Goal: Task Accomplishment & Management: Manage account settings

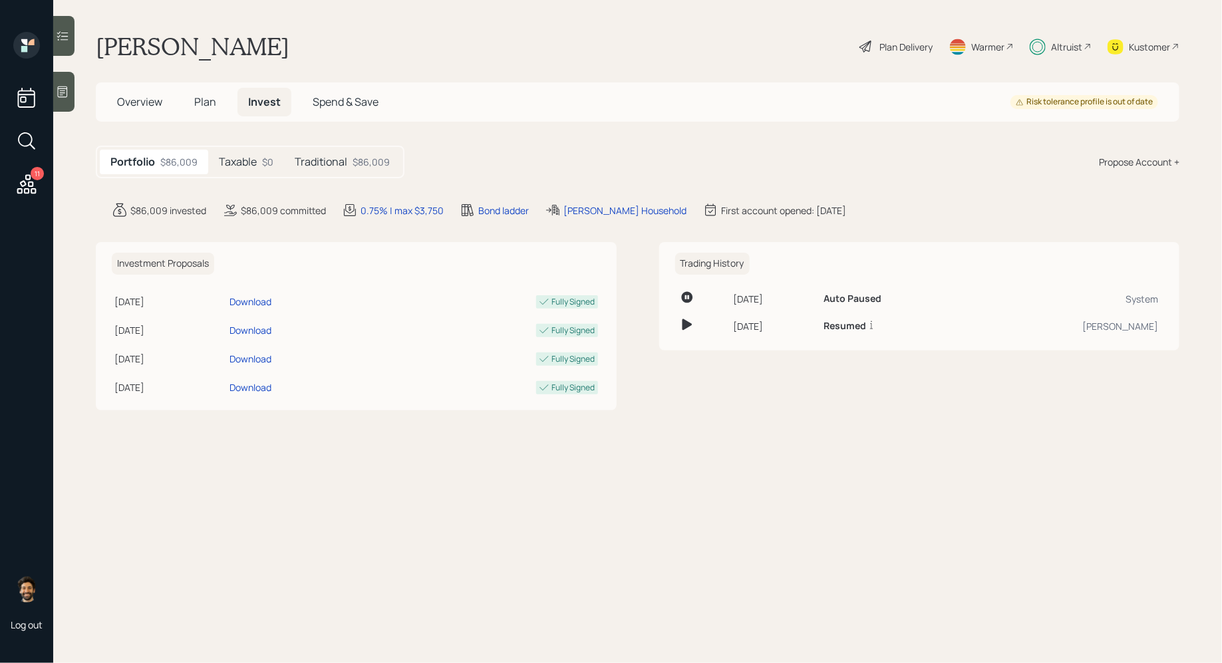
click at [208, 96] on span "Plan" at bounding box center [205, 101] width 22 height 15
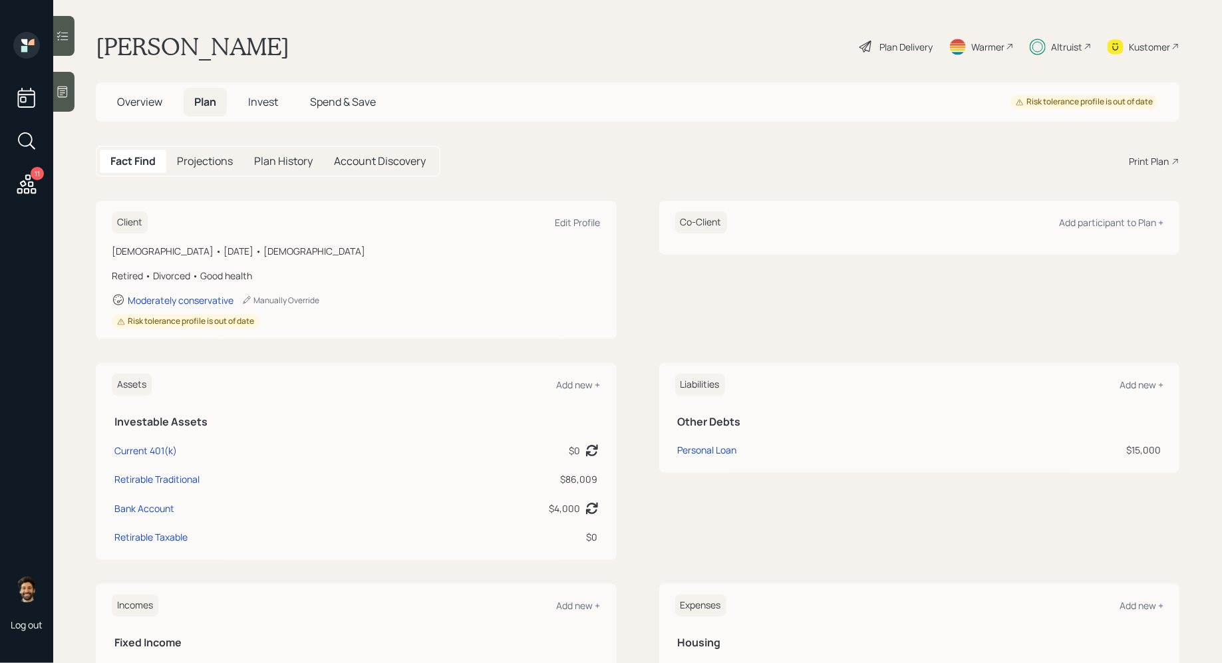
scroll to position [400, 0]
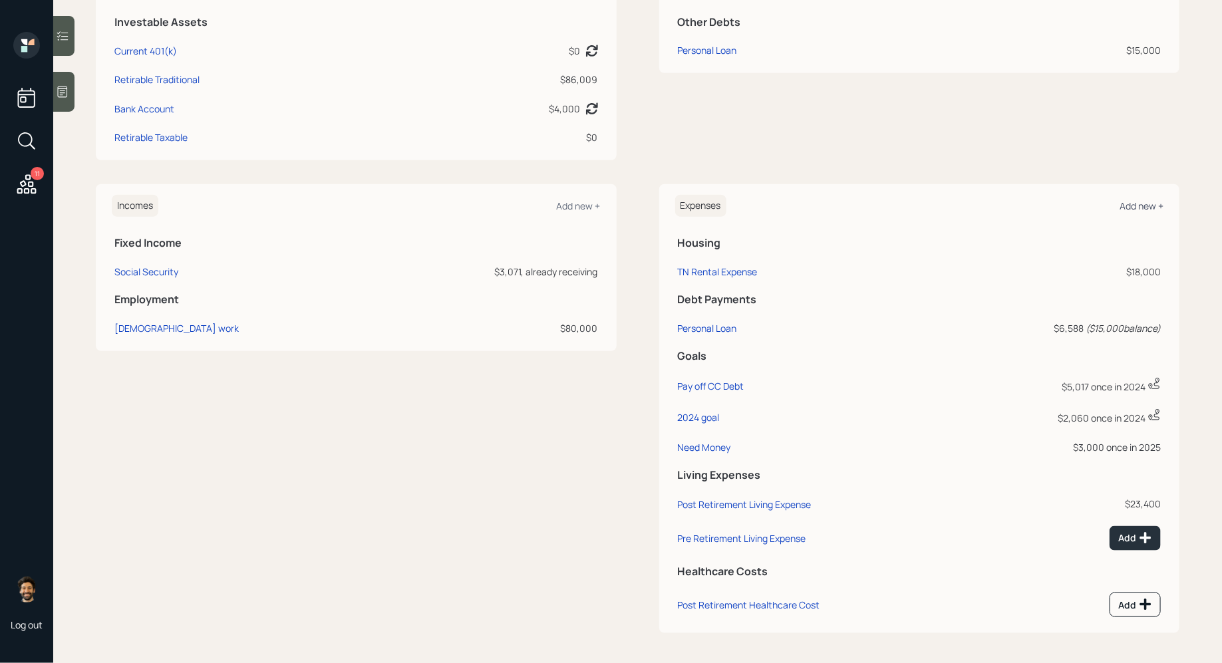
click at [1138, 207] on div "Add new +" at bounding box center [1141, 206] width 44 height 13
click at [704, 446] on div "Need Money" at bounding box center [704, 447] width 53 height 13
select select "0"
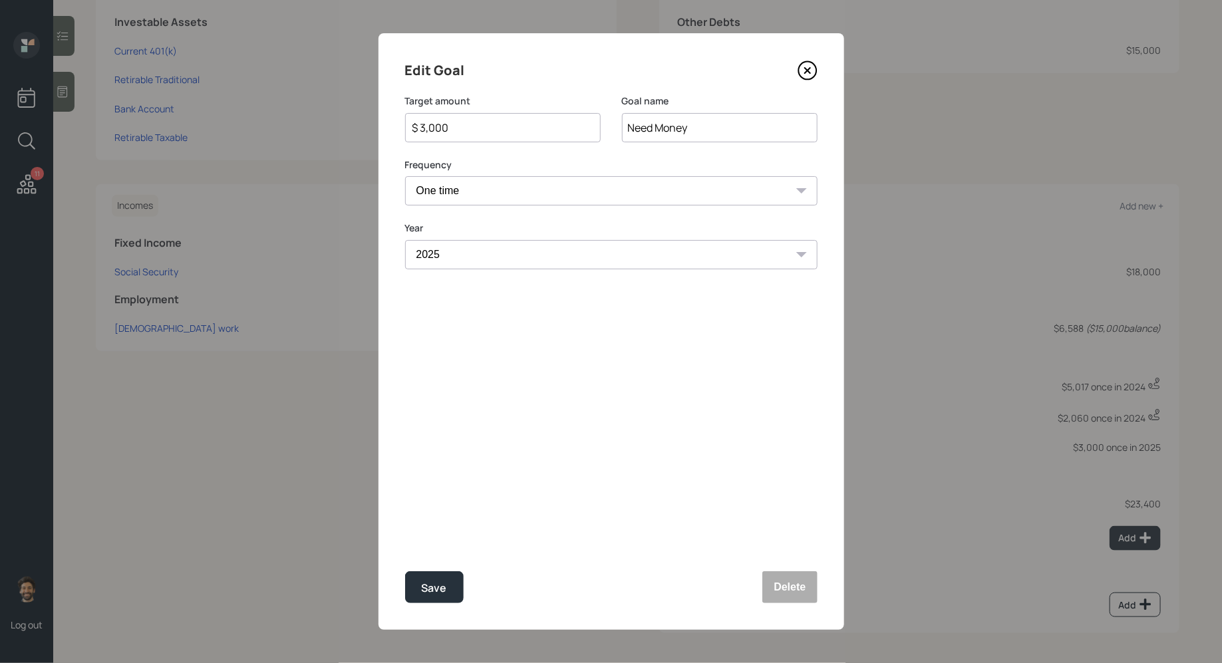
click at [469, 136] on div "$ 3,000" at bounding box center [503, 127] width 196 height 29
click at [449, 130] on input "$ 3,000" at bounding box center [497, 128] width 173 height 16
click at [430, 592] on div "Save" at bounding box center [434, 588] width 25 height 18
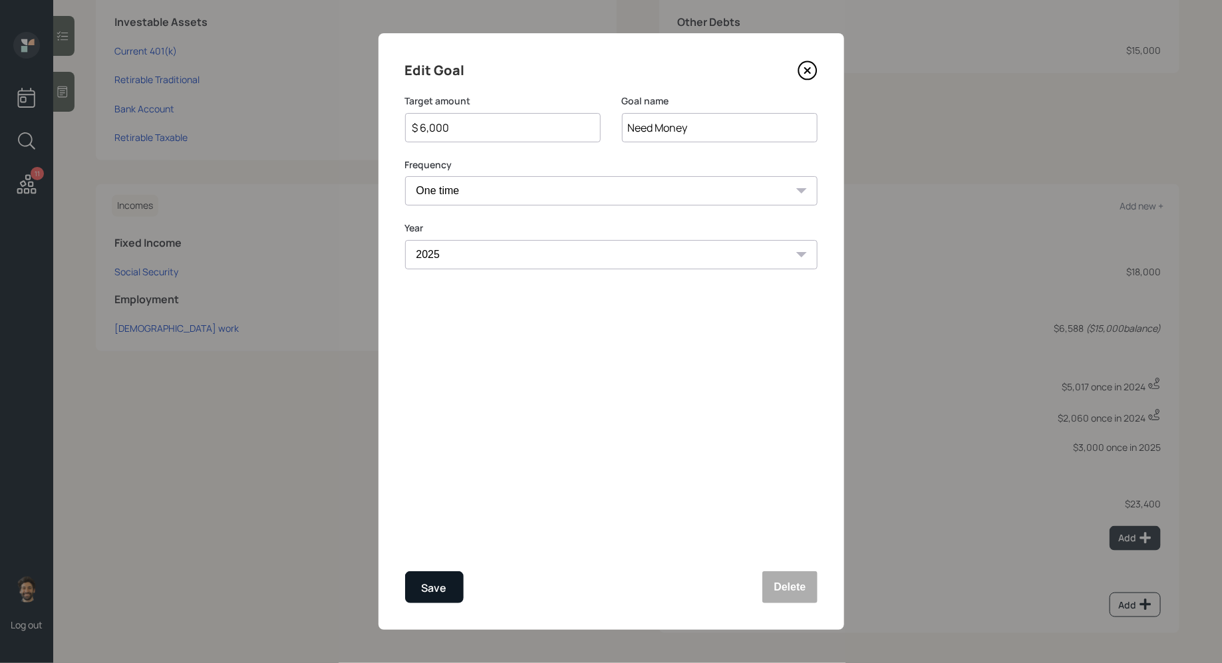
type input "$ 3,000"
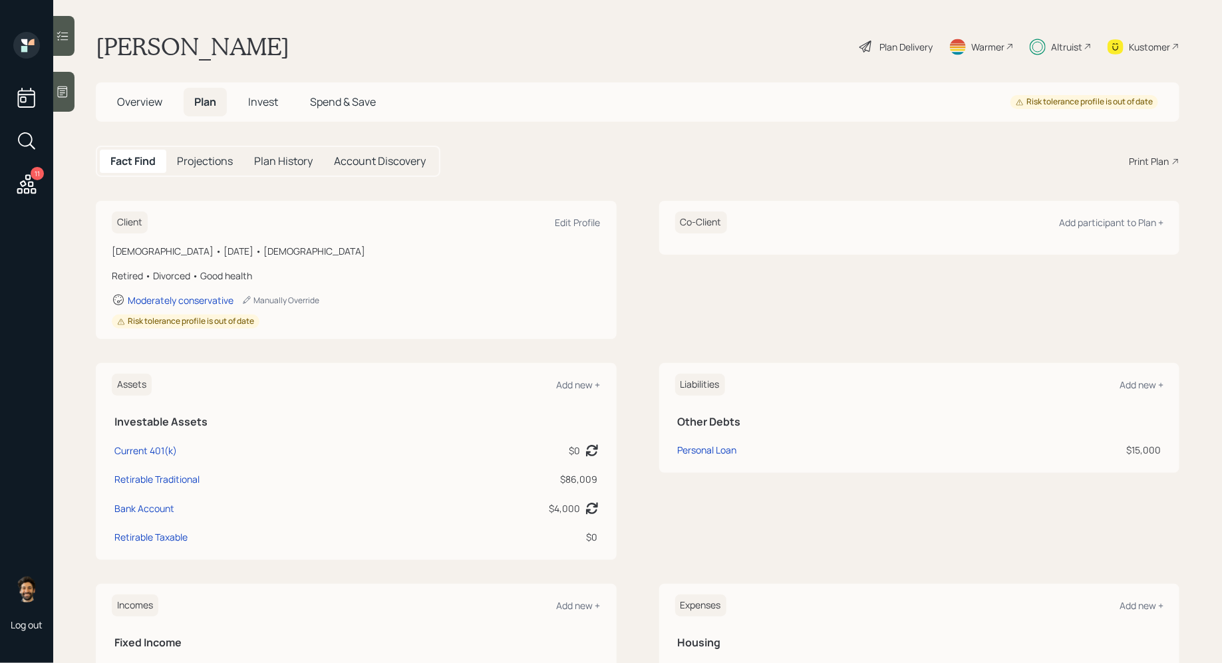
click at [266, 99] on span "Invest" at bounding box center [263, 101] width 30 height 15
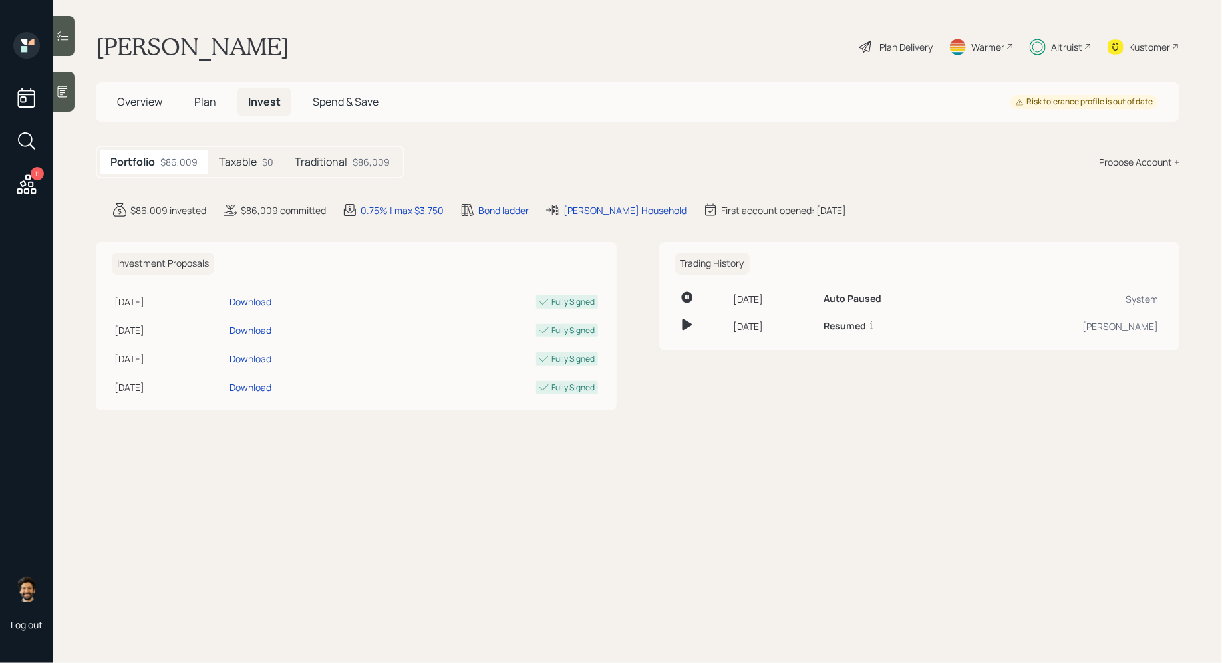
click at [326, 172] on div "Traditional $86,009" at bounding box center [342, 162] width 116 height 25
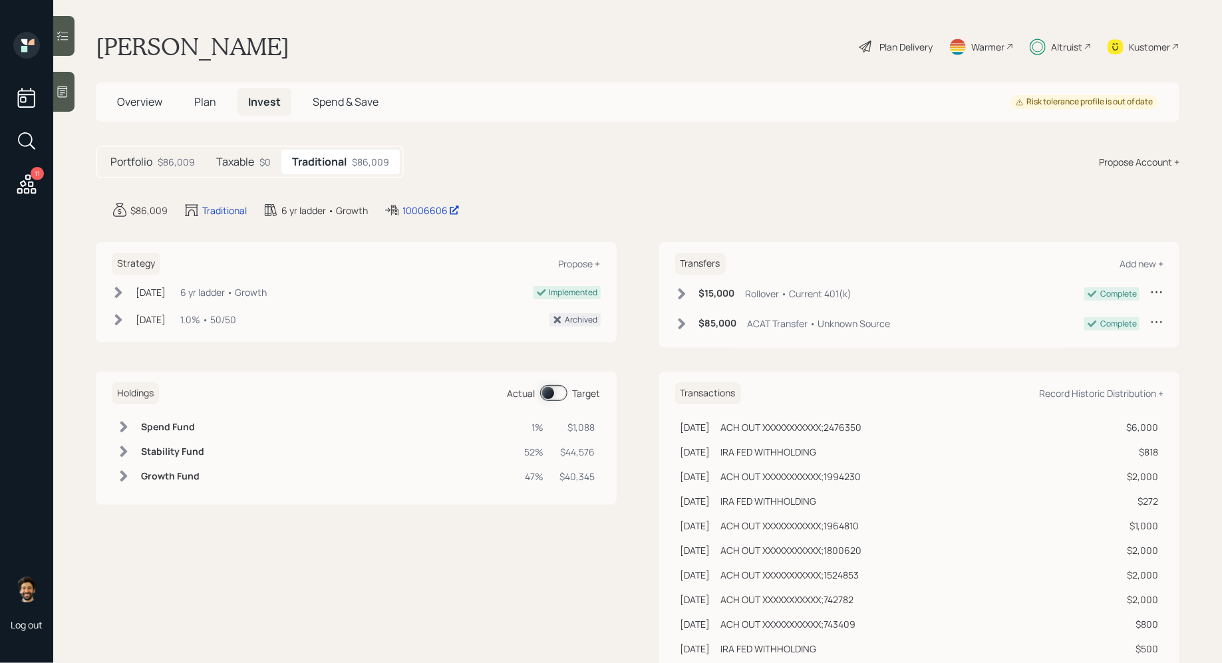
click at [549, 381] on div "Holdings Actual Target Spend Fund 1% $1,088 Stability Fund 52% $44,576 Growth F…" at bounding box center [356, 438] width 521 height 133
click at [553, 398] on span at bounding box center [553, 393] width 27 height 16
click at [122, 429] on icon at bounding box center [123, 426] width 13 height 13
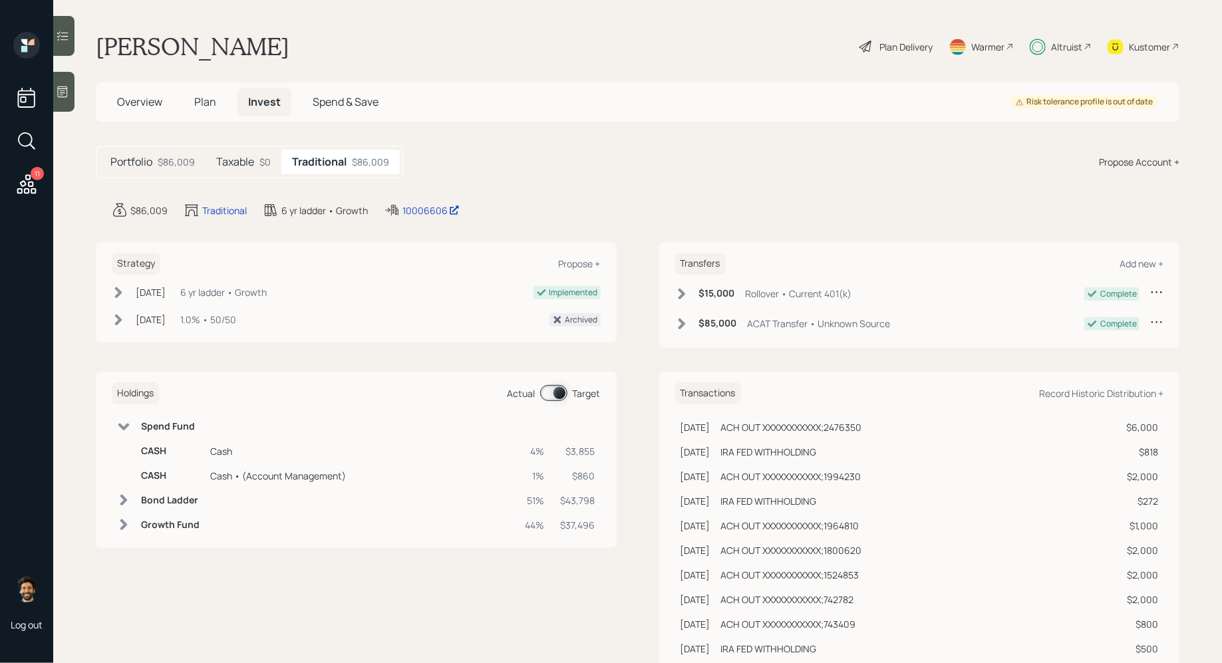
click at [202, 100] on span "Plan" at bounding box center [205, 101] width 22 height 15
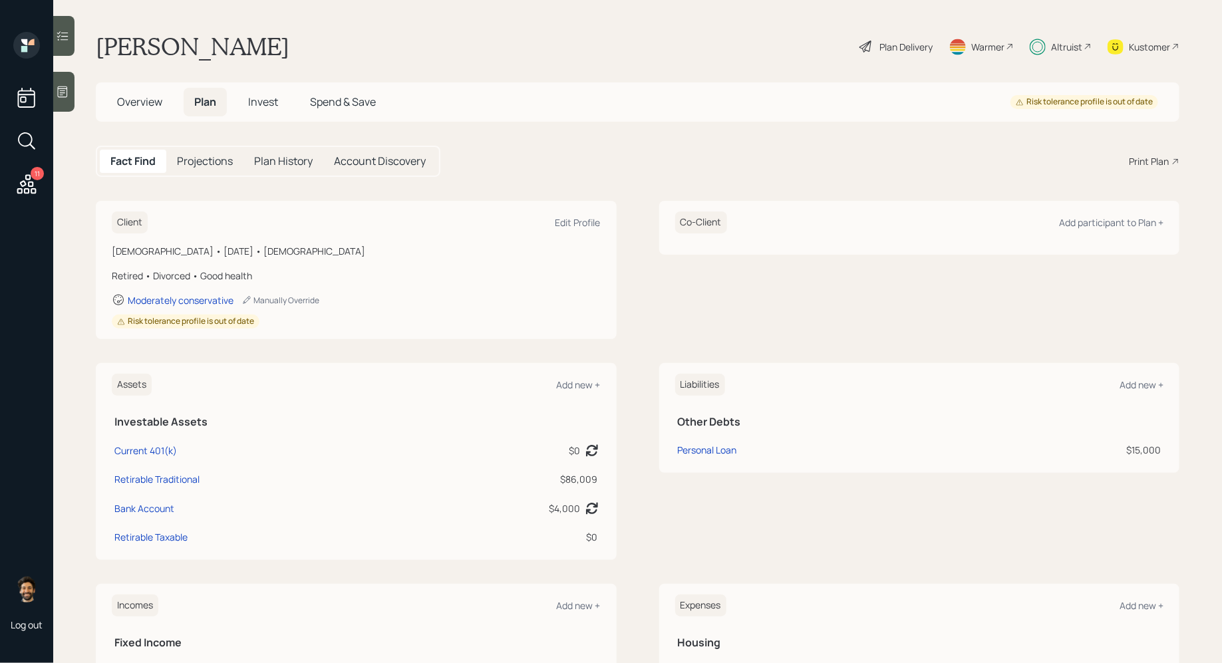
scroll to position [400, 0]
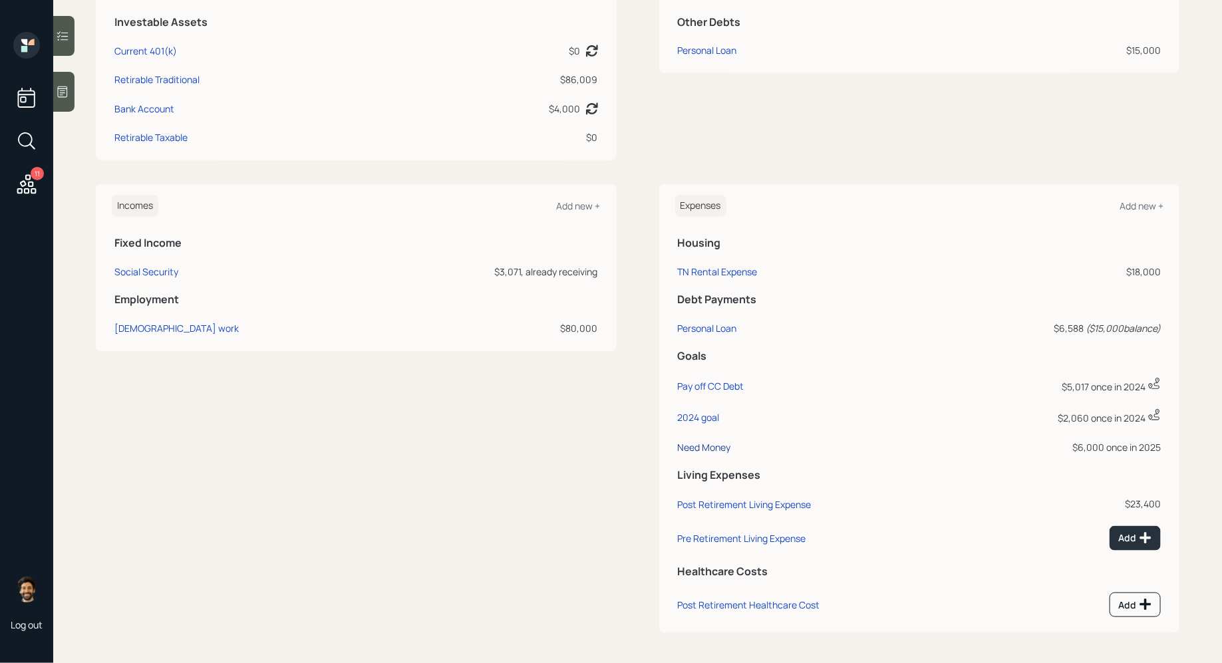
click at [708, 443] on div "Need Money" at bounding box center [704, 447] width 53 height 13
select select "0"
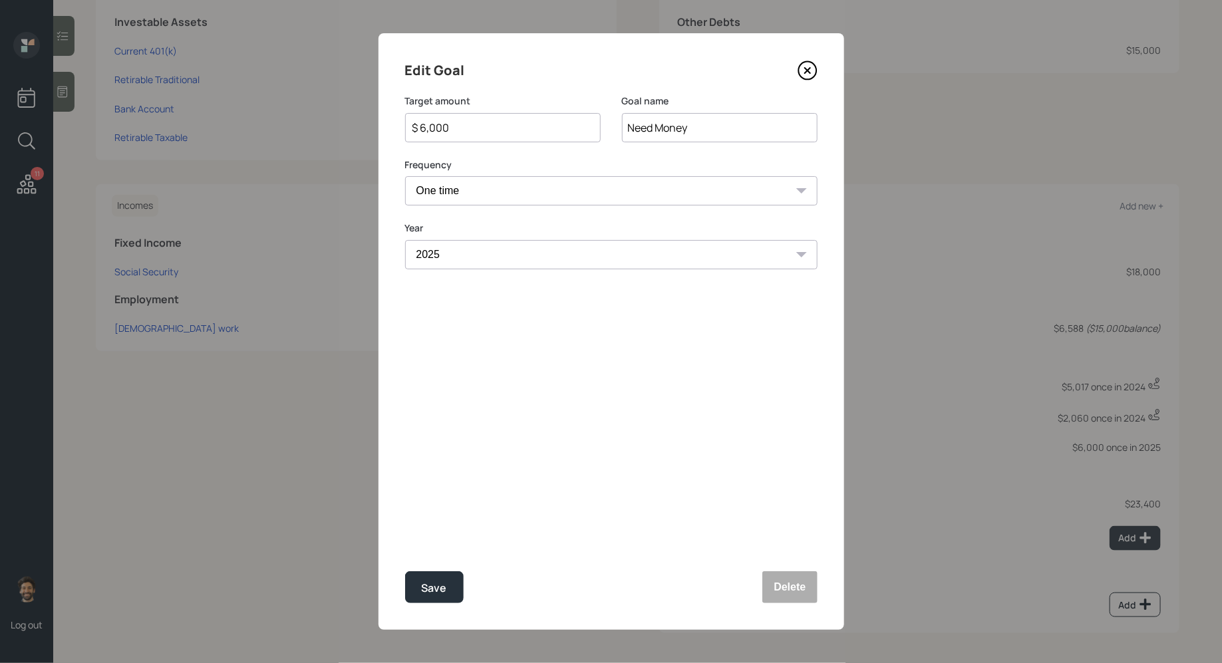
click at [453, 120] on input "$ 6,000" at bounding box center [497, 128] width 173 height 16
click at [438, 587] on div "Save" at bounding box center [434, 588] width 25 height 18
type input "$ 6,000"
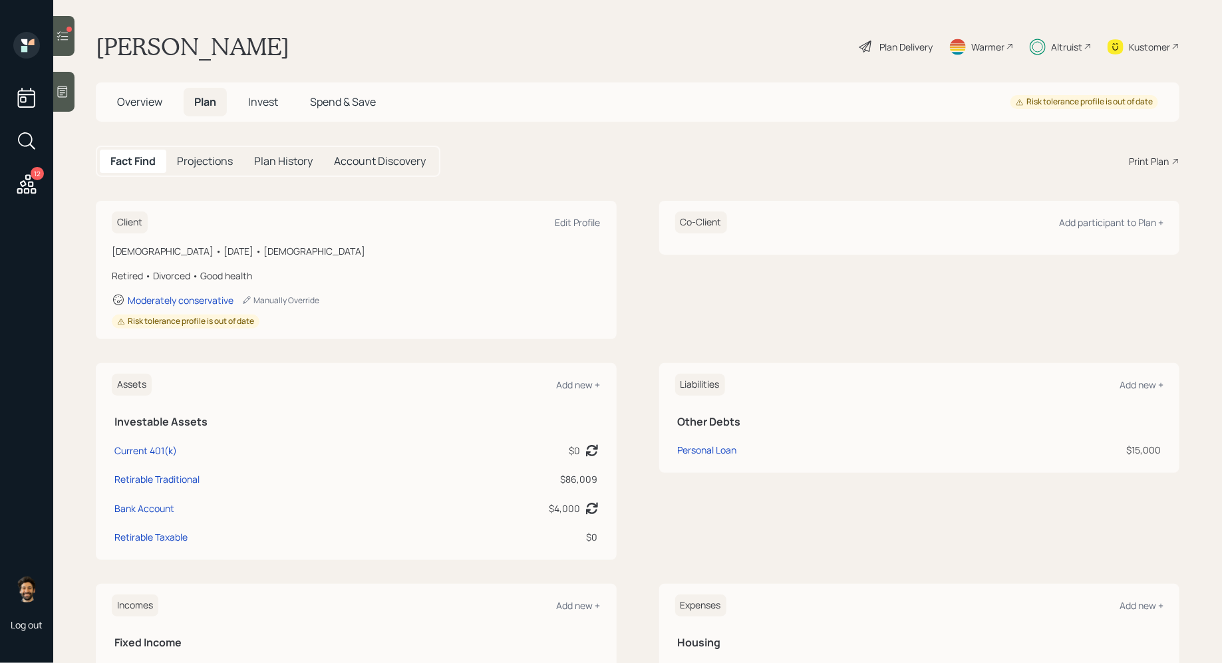
click at [280, 108] on h5 "Invest" at bounding box center [262, 102] width 51 height 29
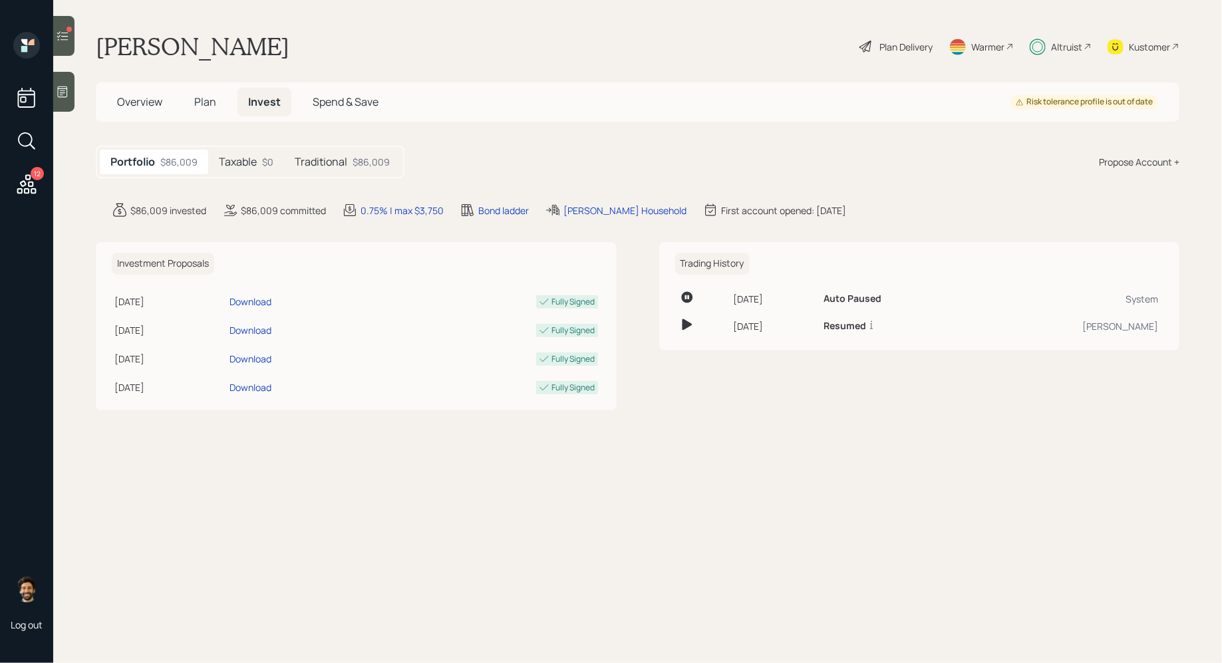
click at [322, 167] on h5 "Traditional" at bounding box center [321, 162] width 53 height 13
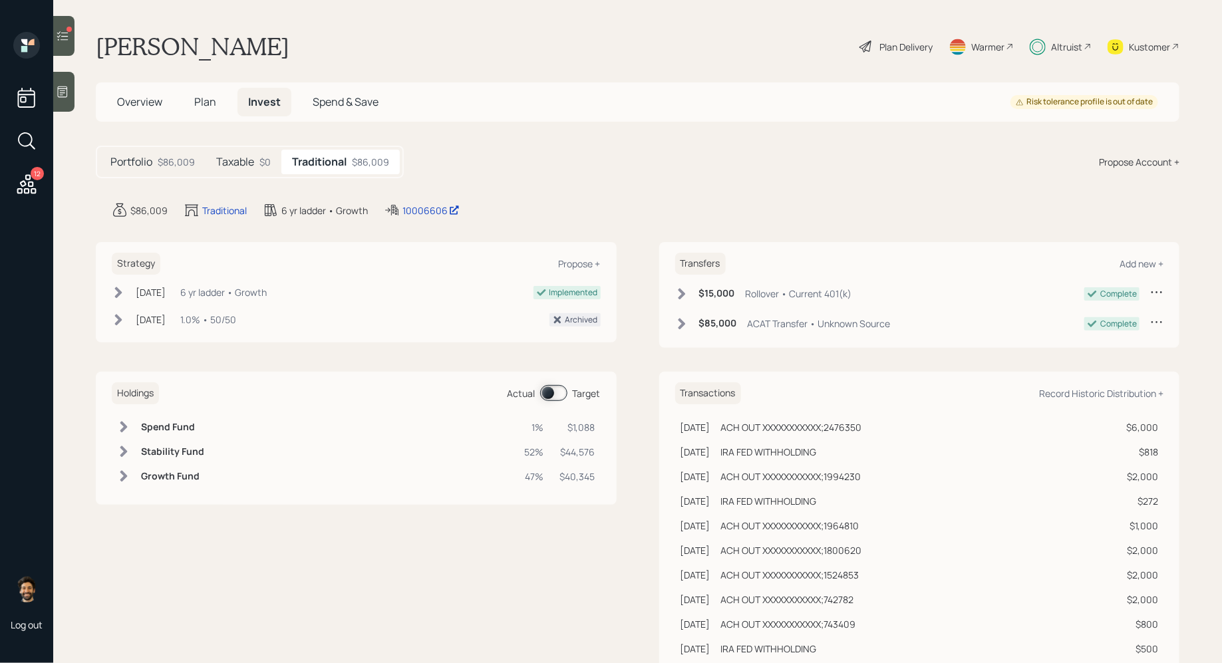
click at [549, 392] on span at bounding box center [553, 393] width 27 height 16
click at [162, 422] on h6 "Spend Fund" at bounding box center [170, 427] width 59 height 11
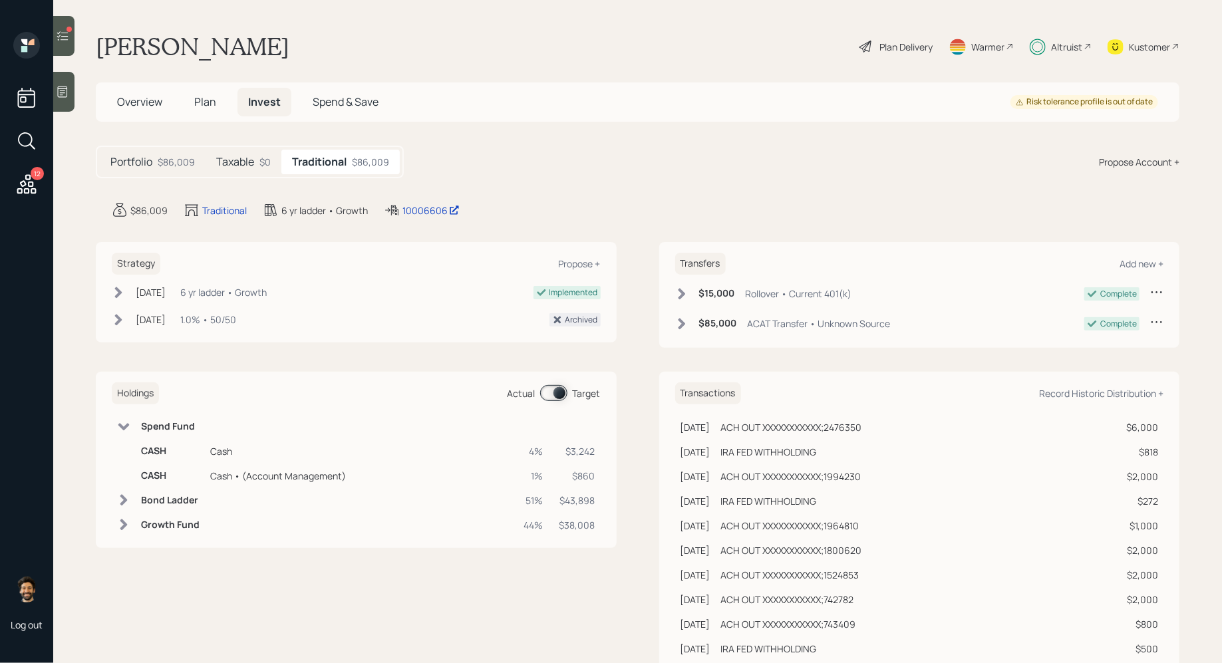
click at [199, 99] on span "Plan" at bounding box center [205, 101] width 22 height 15
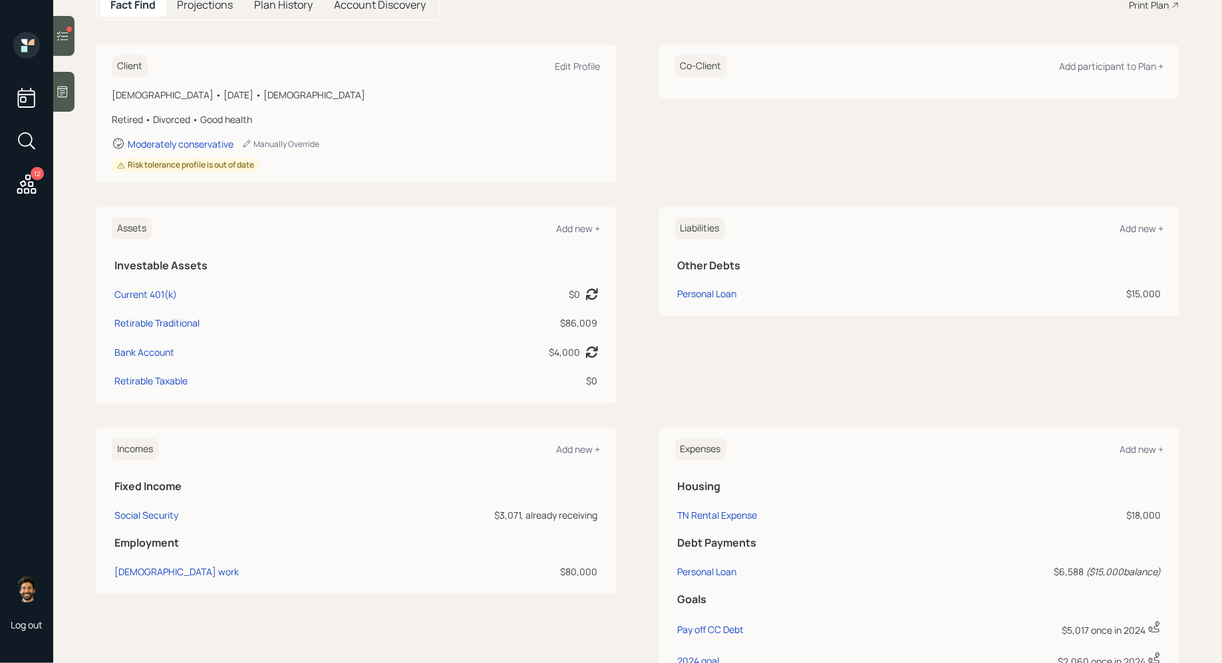
scroll to position [400, 0]
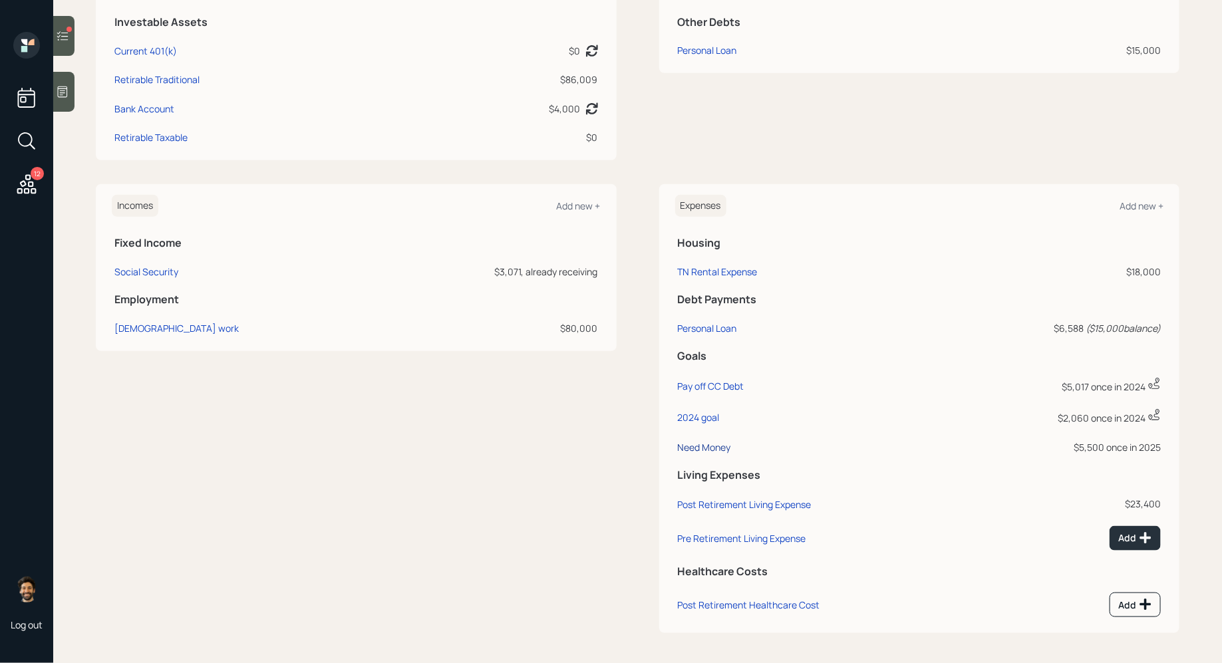
click at [704, 449] on div "Need Money" at bounding box center [704, 447] width 53 height 13
select select "0"
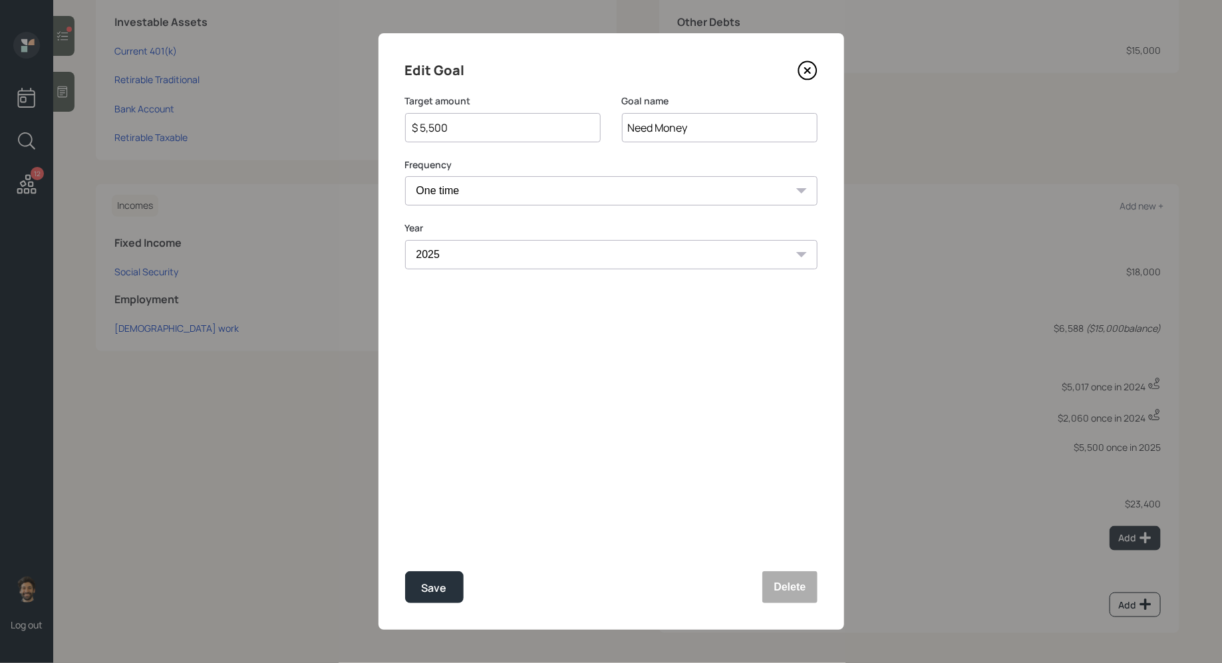
click at [434, 124] on input "$ 5,500" at bounding box center [497, 128] width 173 height 16
click at [424, 589] on div "Save" at bounding box center [434, 588] width 25 height 18
type input "$ 5,500"
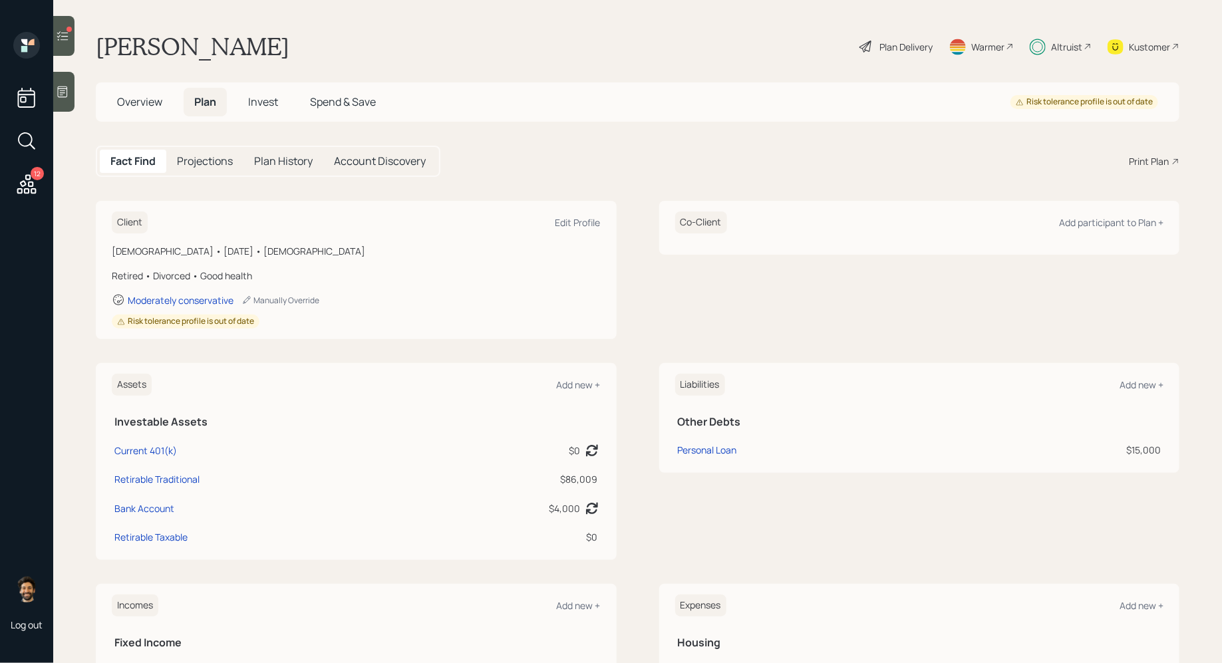
click at [271, 100] on span "Invest" at bounding box center [263, 101] width 30 height 15
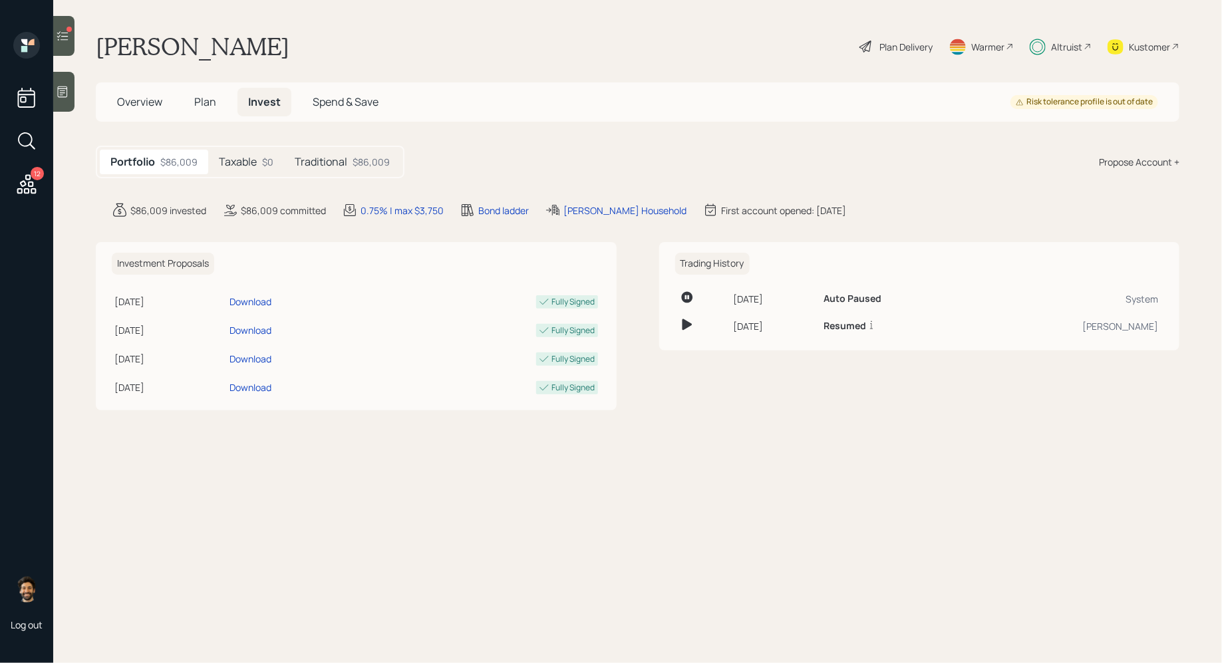
click at [339, 162] on h5 "Traditional" at bounding box center [321, 162] width 53 height 13
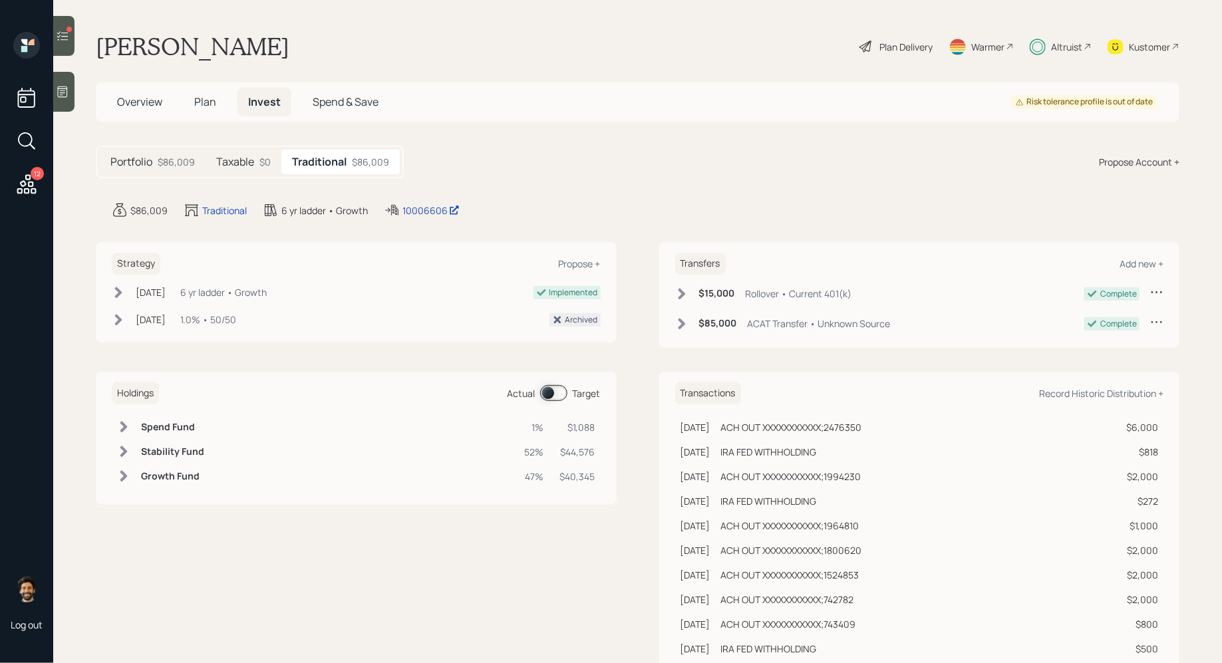
click at [561, 392] on span at bounding box center [553, 393] width 27 height 16
click at [162, 426] on h6 "Spend Fund" at bounding box center [170, 427] width 59 height 11
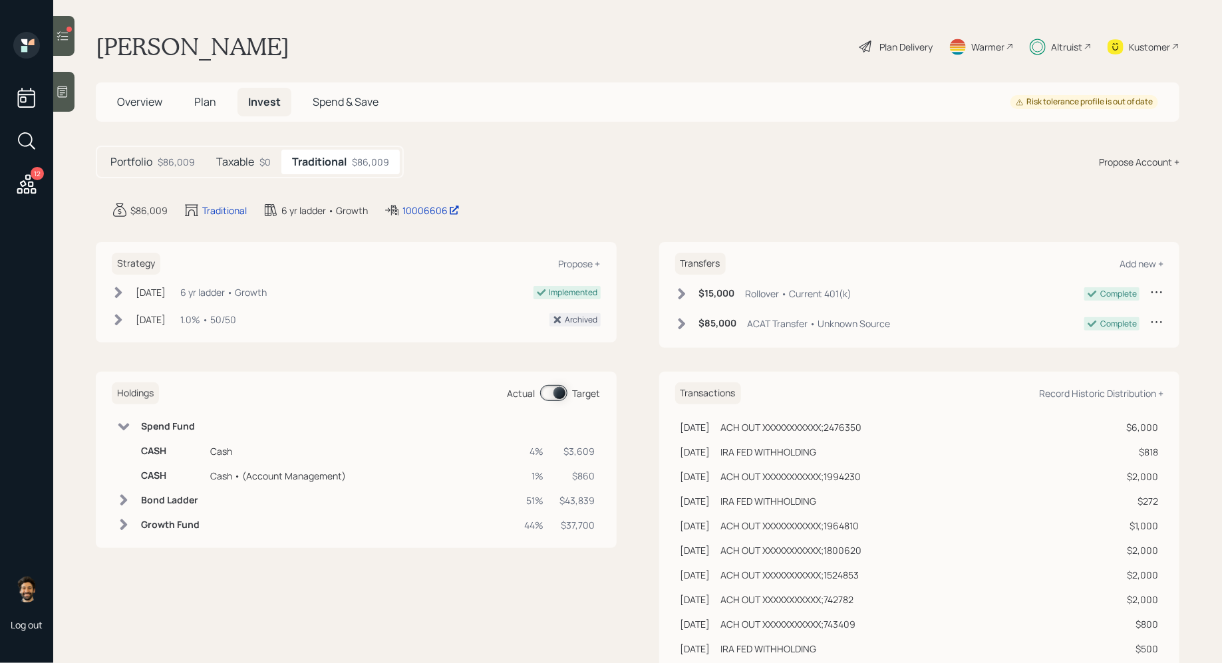
click at [68, 41] on icon at bounding box center [62, 35] width 13 height 13
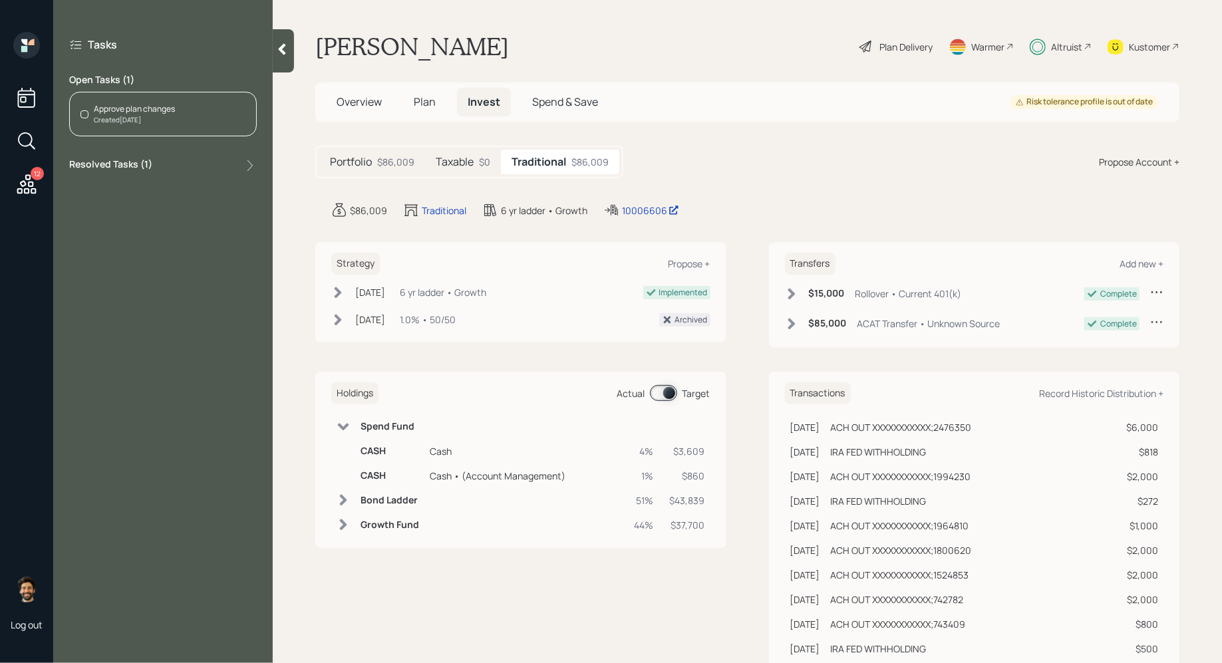
click at [184, 107] on div "Approve plan changes Created [DATE]" at bounding box center [163, 114] width 188 height 45
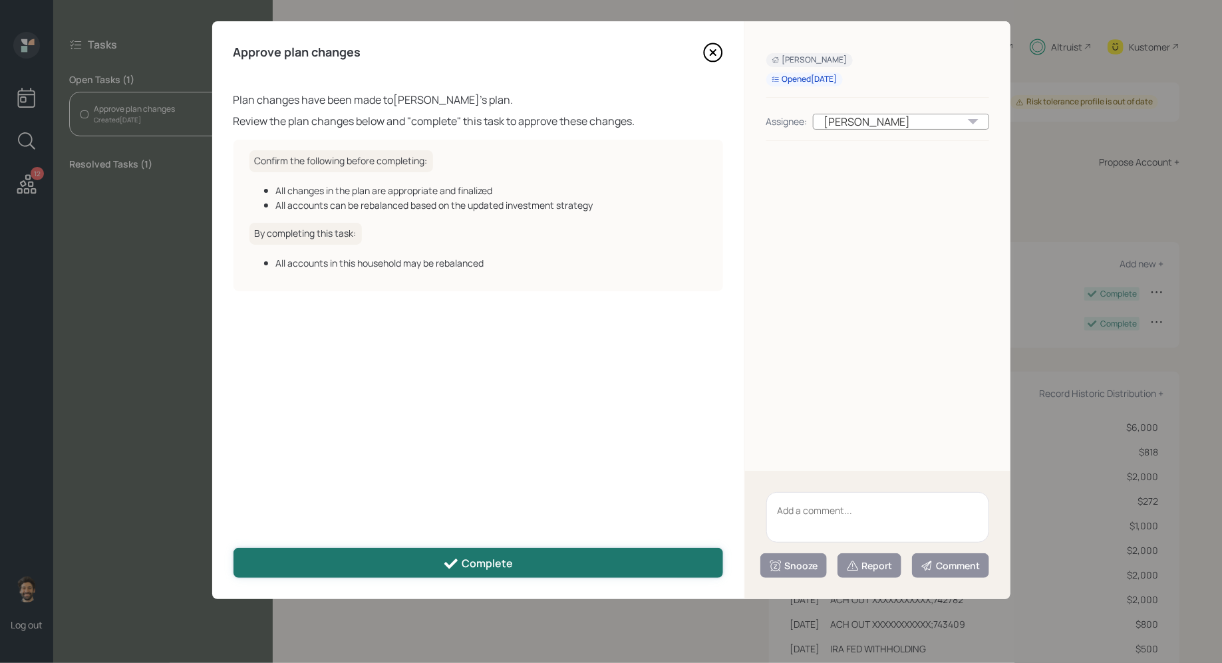
click at [400, 565] on button "Complete" at bounding box center [477, 563] width 489 height 30
